Goal: Transaction & Acquisition: Subscribe to service/newsletter

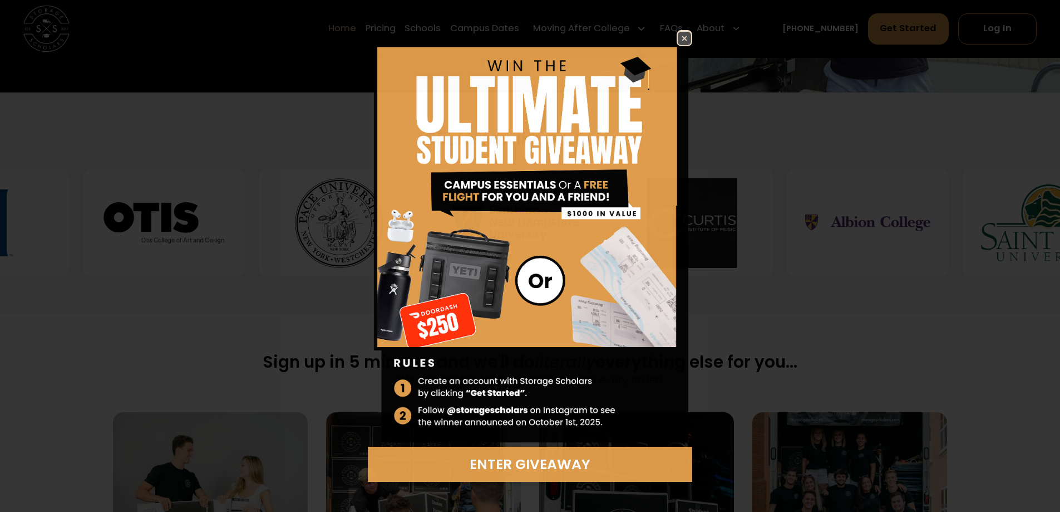
scroll to position [668, 0]
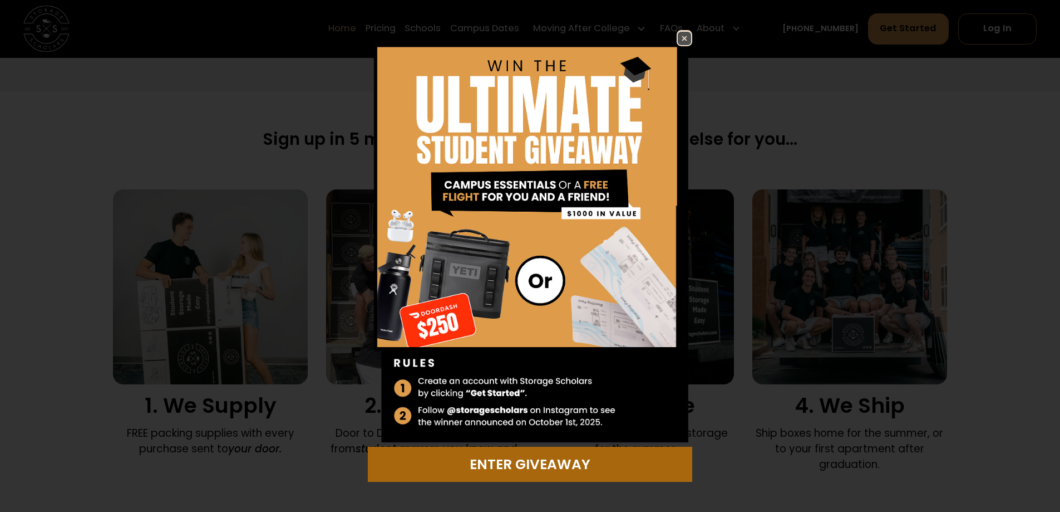
click at [485, 457] on div "Enter Giveaway" at bounding box center [530, 464] width 311 height 21
click at [589, 453] on link "Enter Giveaway" at bounding box center [530, 463] width 325 height 35
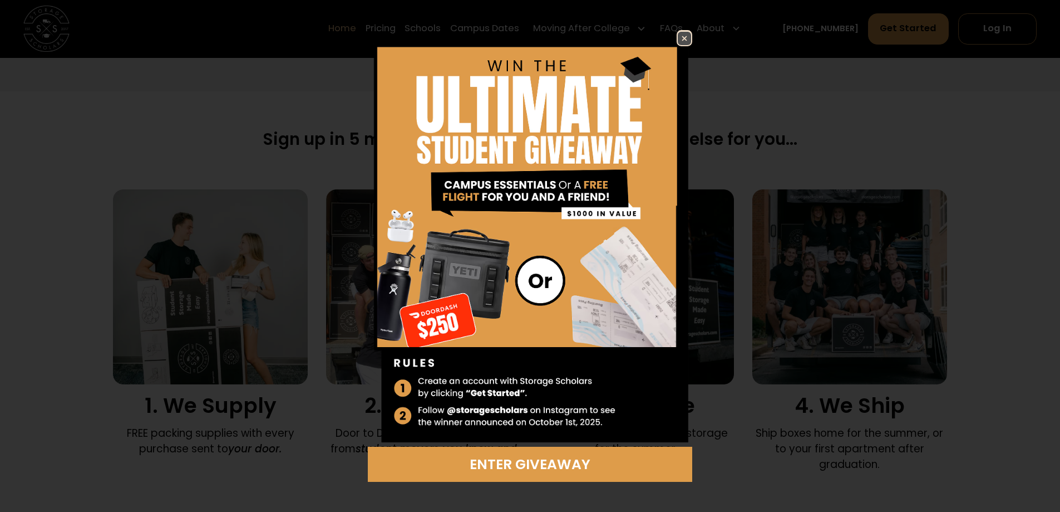
click at [685, 33] on img at bounding box center [684, 38] width 13 height 13
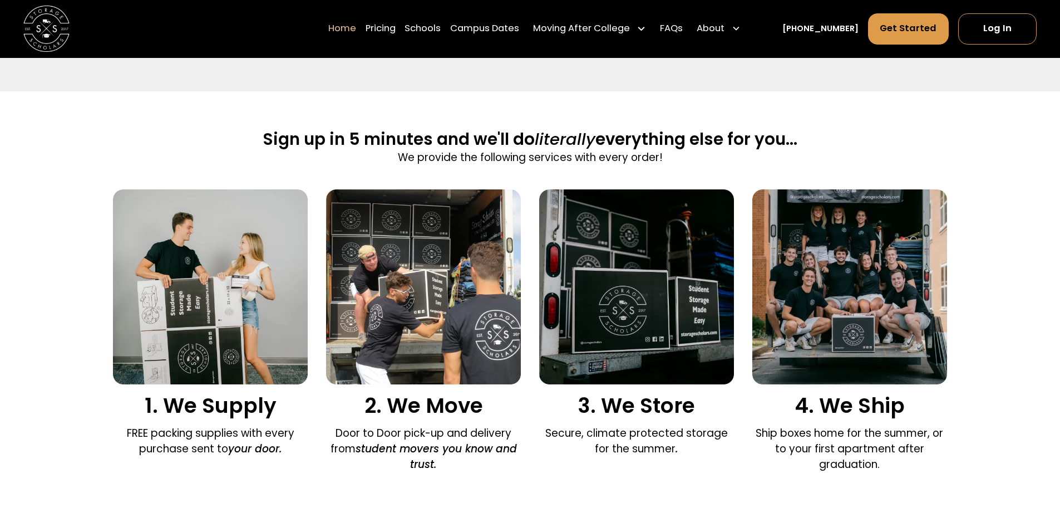
click at [42, 25] on img "home" at bounding box center [46, 29] width 46 height 46
